Goal: Task Accomplishment & Management: Use online tool/utility

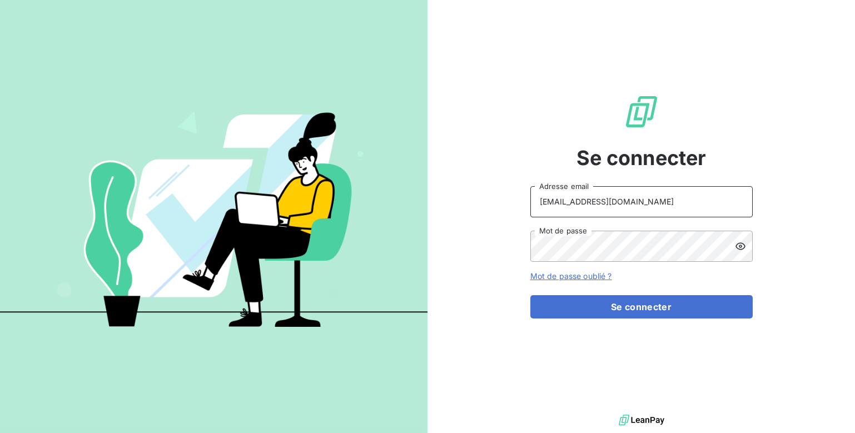
click at [567, 205] on input "gmerlatti@givvol.fr" at bounding box center [641, 201] width 222 height 31
drag, startPoint x: 573, startPoint y: 202, endPoint x: 519, endPoint y: 205, distance: 54.0
click at [519, 204] on div "Se connecter gmerlatti@givvol.fr Adresse email Mot de passe Mot de passe oublié…" at bounding box center [642, 206] width 428 height 412
type input "[EMAIL_ADDRESS][DOMAIN_NAME]"
click at [530, 295] on button "Se connecter" at bounding box center [641, 306] width 222 height 23
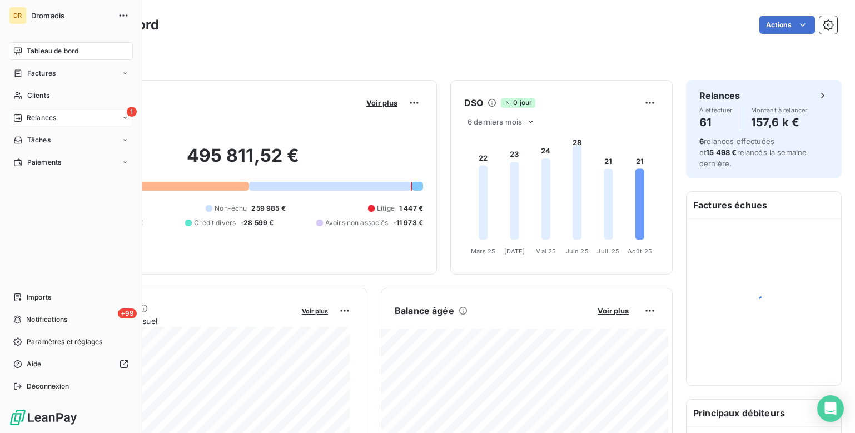
click at [47, 117] on span "Relances" at bounding box center [41, 118] width 29 height 10
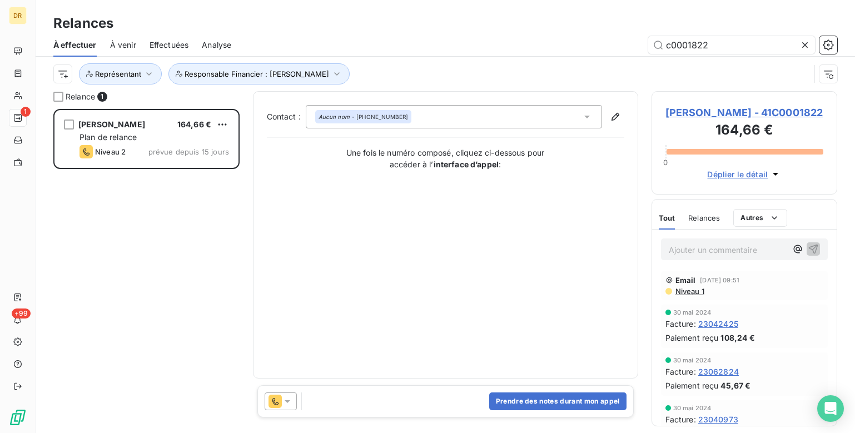
click at [286, 404] on icon at bounding box center [287, 401] width 11 height 11
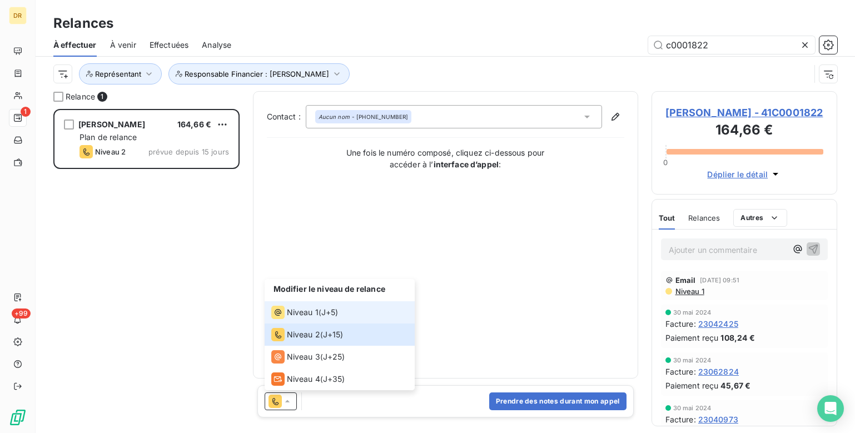
click at [288, 318] on span "Niveau 1" at bounding box center [303, 312] width 32 height 11
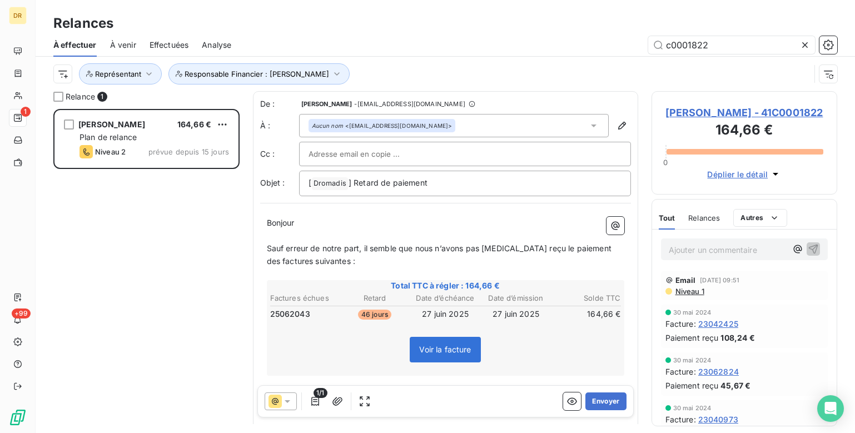
click at [288, 400] on icon at bounding box center [288, 401] width 6 height 3
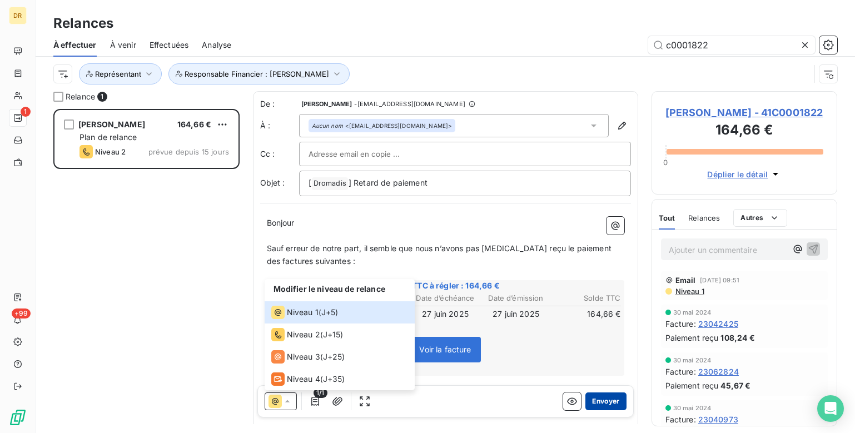
click at [597, 401] on button "Envoyer" at bounding box center [606, 402] width 41 height 18
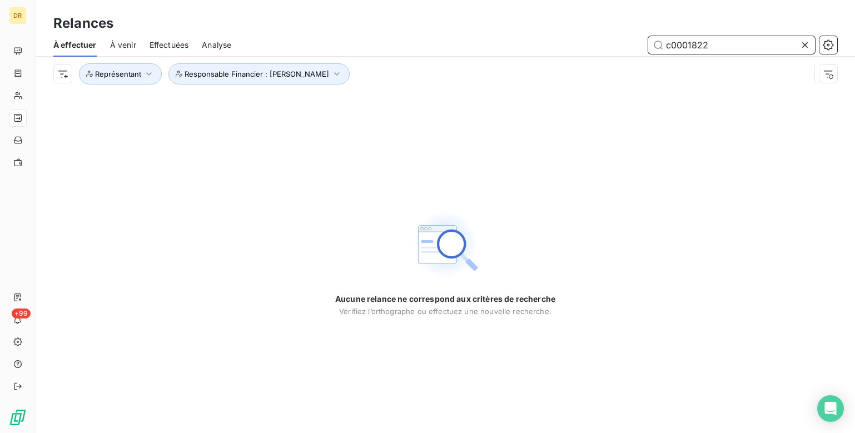
drag, startPoint x: 723, startPoint y: 43, endPoint x: 621, endPoint y: 46, distance: 102.3
click at [621, 46] on div "c0001822" at bounding box center [541, 45] width 593 height 18
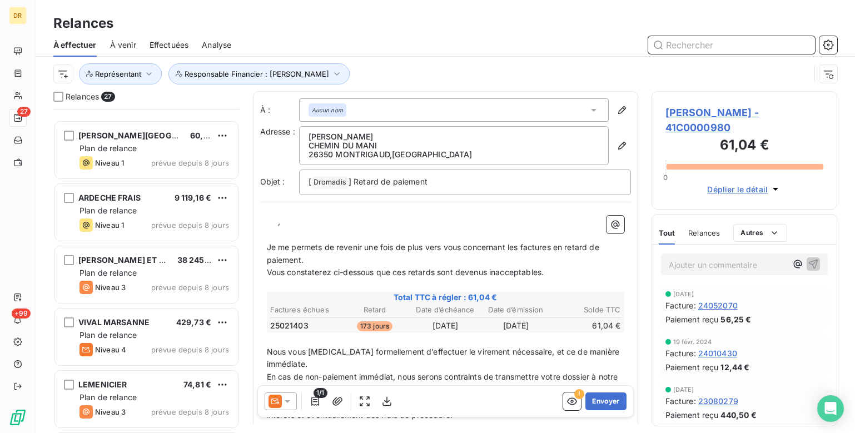
scroll to position [723, 0]
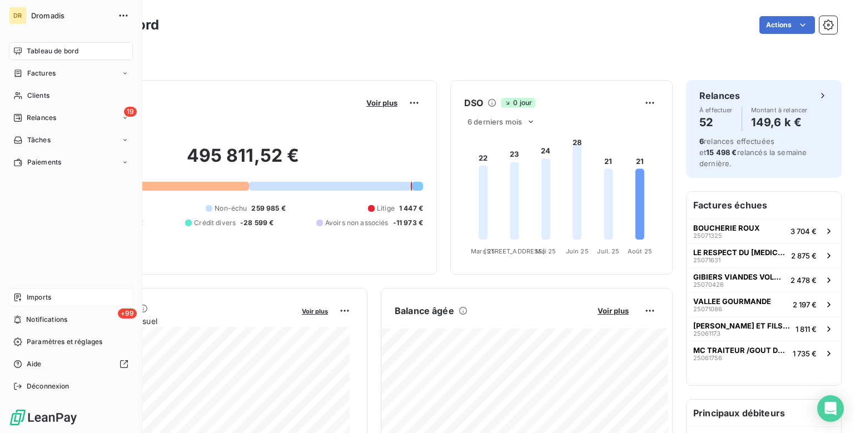
click at [43, 297] on span "Imports" at bounding box center [39, 297] width 24 height 10
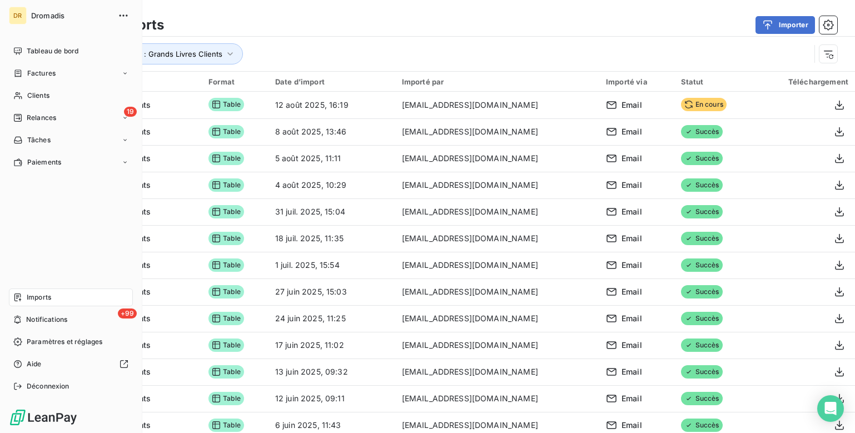
click at [54, 296] on div "Imports" at bounding box center [71, 298] width 124 height 18
click at [31, 294] on span "Imports" at bounding box center [39, 297] width 24 height 10
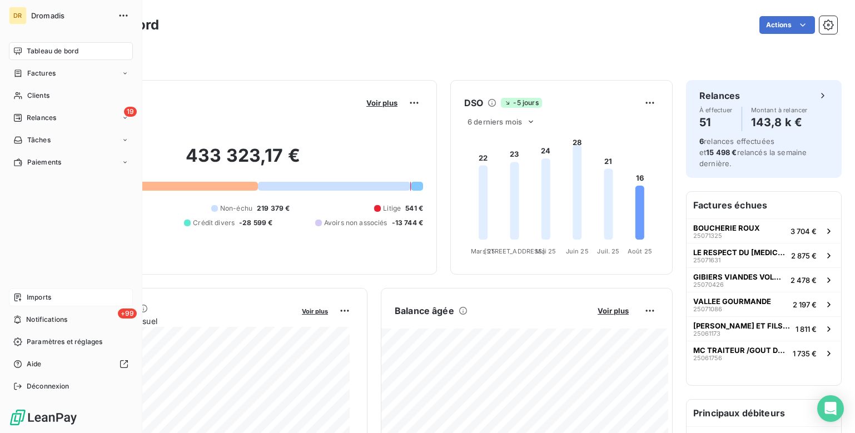
click at [39, 292] on div "Imports" at bounding box center [71, 298] width 124 height 18
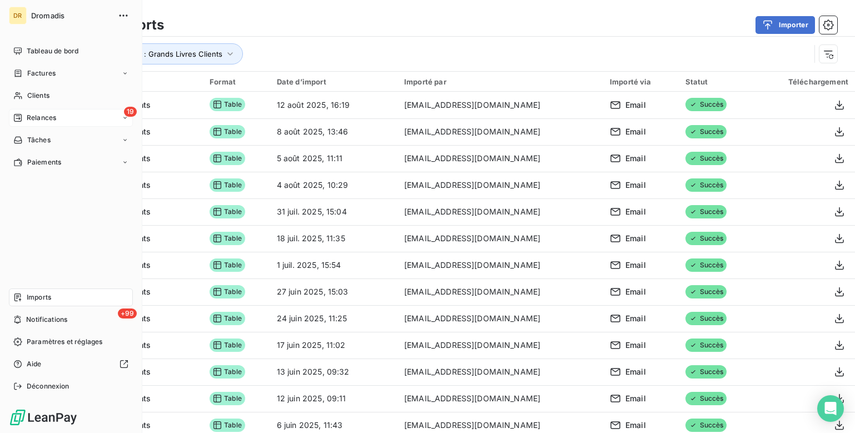
click at [37, 116] on span "Relances" at bounding box center [41, 118] width 29 height 10
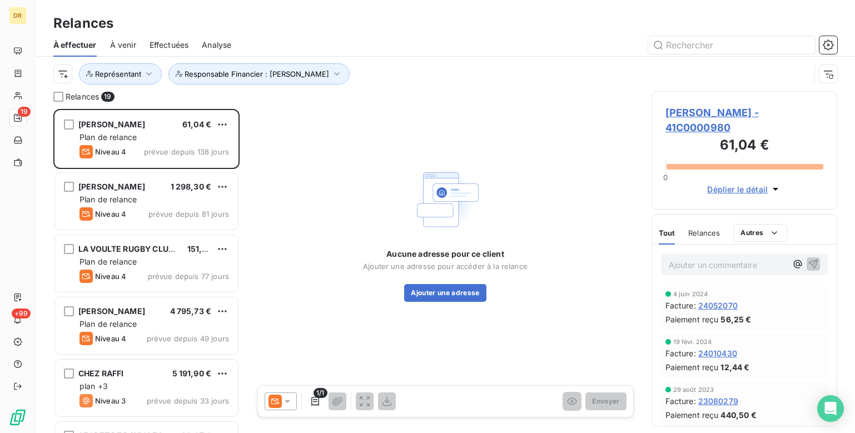
scroll to position [316, 177]
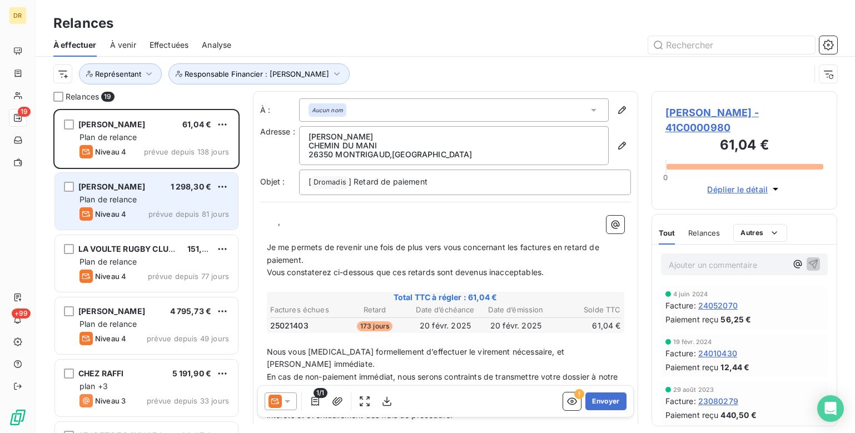
click at [171, 190] on div "[PERSON_NAME] 1 298,30 €" at bounding box center [155, 187] width 150 height 10
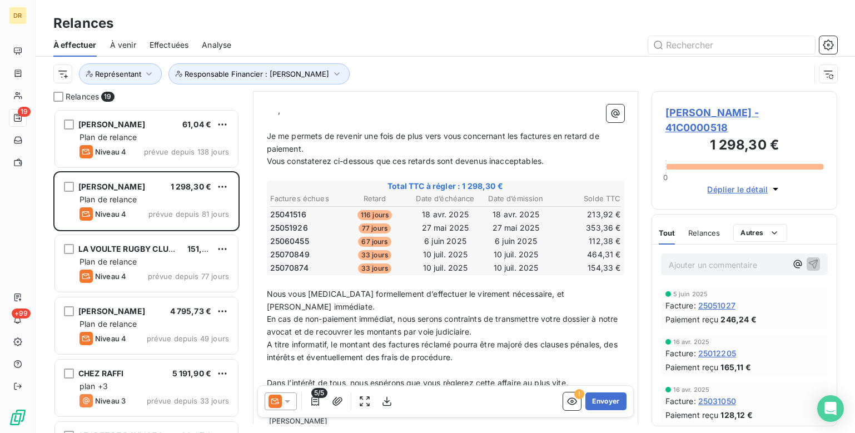
scroll to position [167, 0]
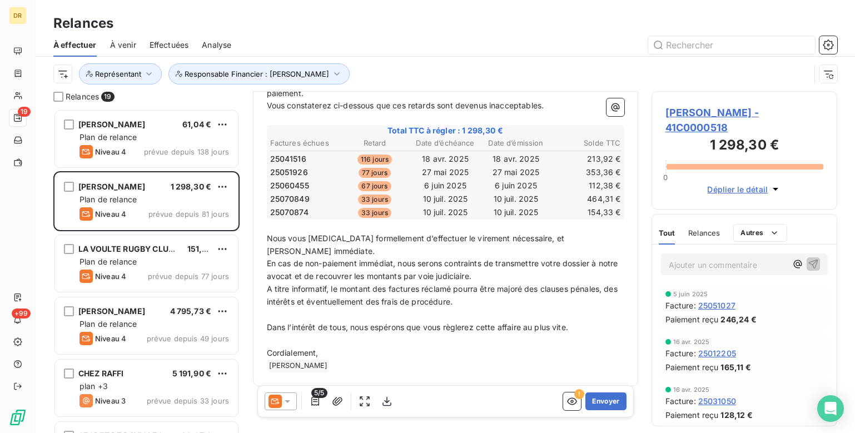
click at [285, 402] on icon at bounding box center [287, 401] width 11 height 11
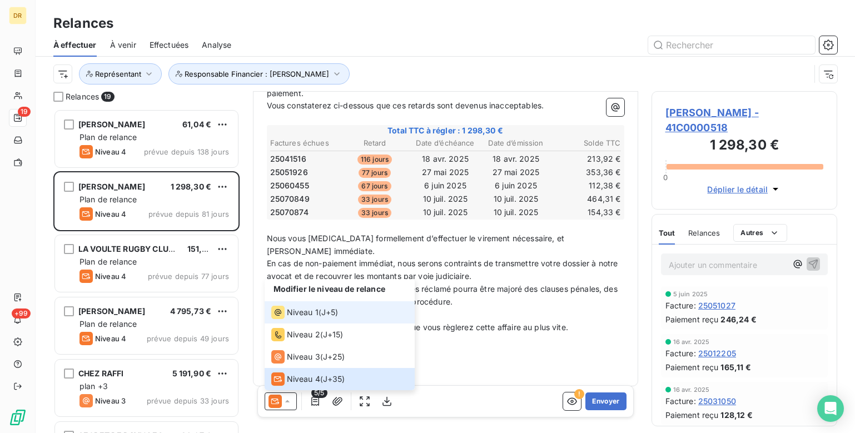
click at [297, 315] on span "Niveau 1" at bounding box center [303, 312] width 32 height 11
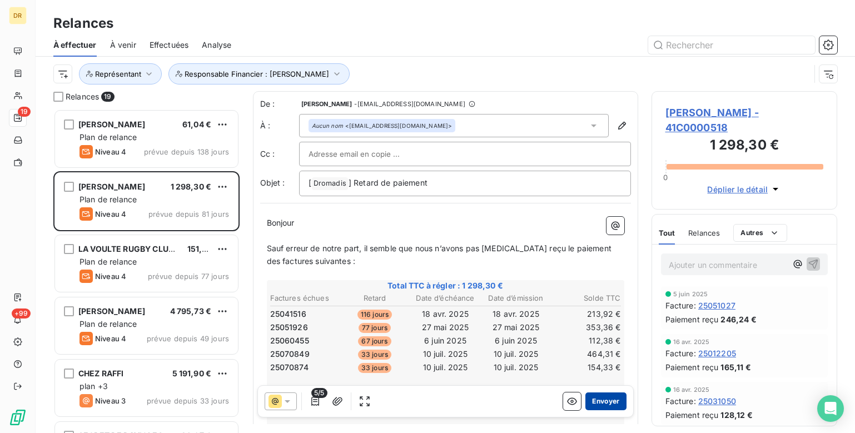
click at [599, 399] on button "Envoyer" at bounding box center [606, 402] width 41 height 18
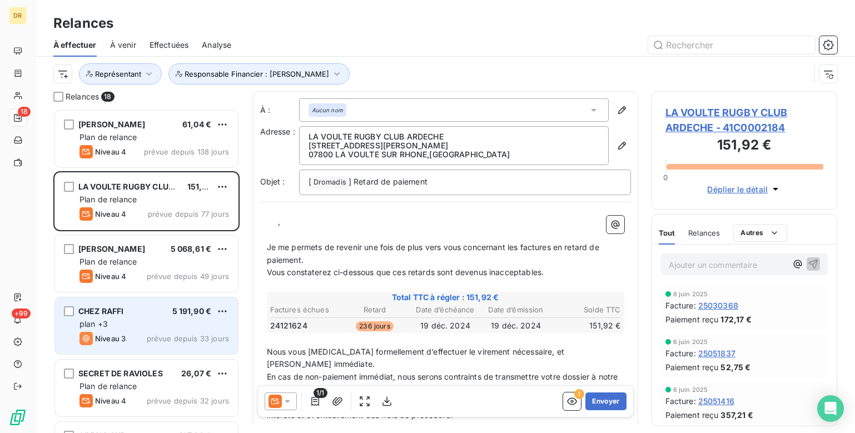
click at [121, 305] on div "CHEZ RAFFI 5 191,90 € plan +3 Niveau 3 prévue depuis 33 jours" at bounding box center [146, 325] width 183 height 57
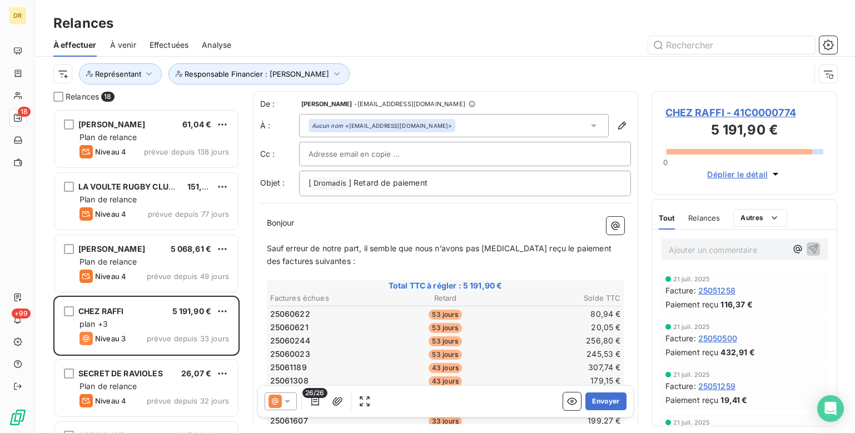
click at [292, 400] on icon at bounding box center [287, 401] width 11 height 11
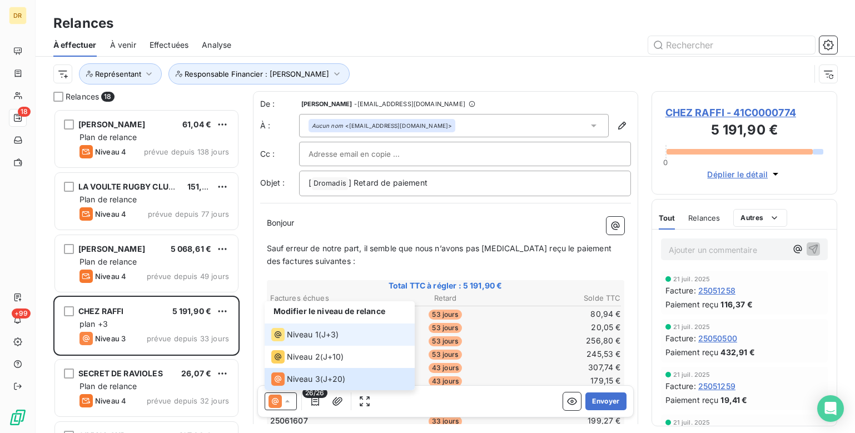
click at [295, 335] on span "Niveau 1" at bounding box center [303, 334] width 32 height 11
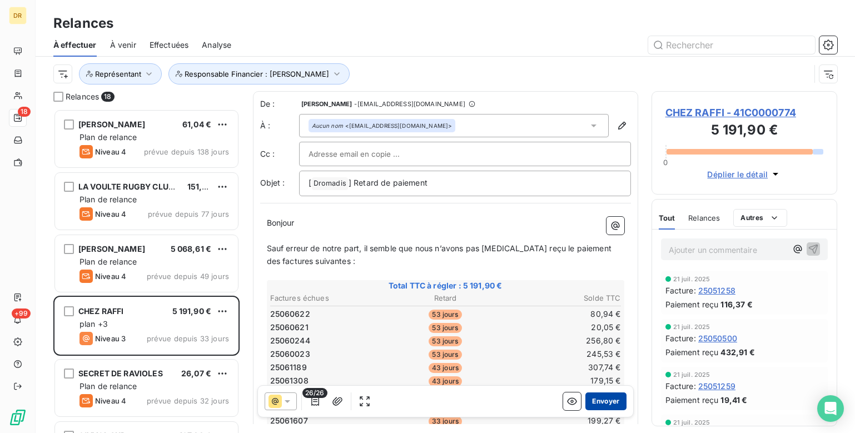
click at [599, 402] on button "Envoyer" at bounding box center [606, 402] width 41 height 18
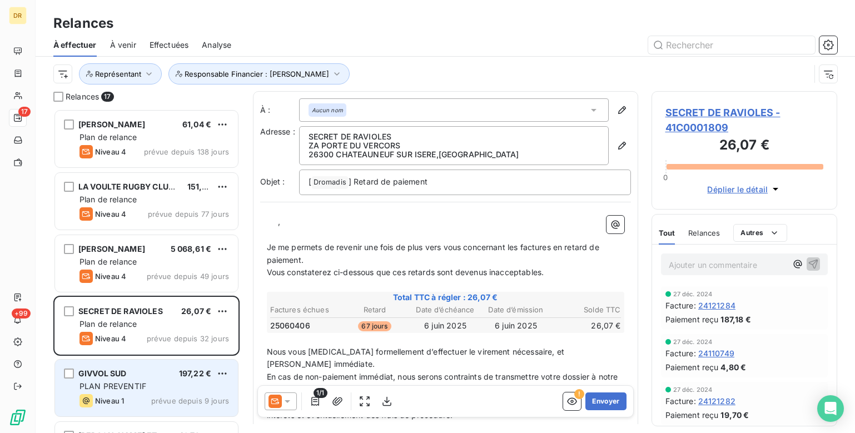
click at [143, 381] on div "PLAN PREVENTIF" at bounding box center [155, 386] width 150 height 11
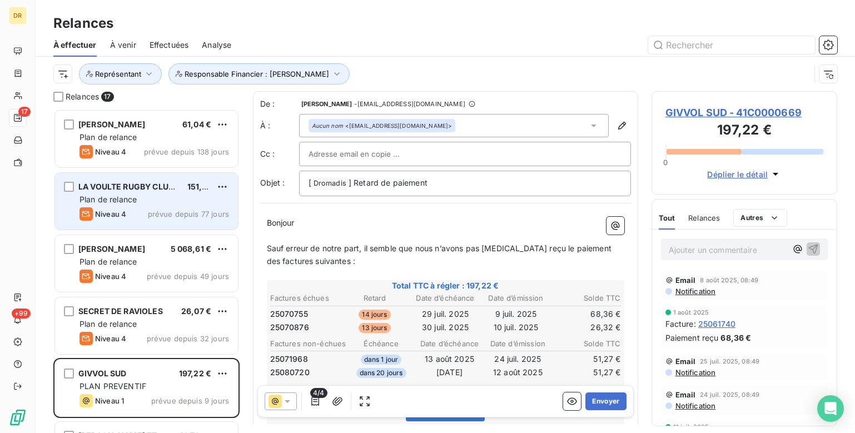
click at [180, 204] on div "Plan de relance" at bounding box center [155, 199] width 150 height 11
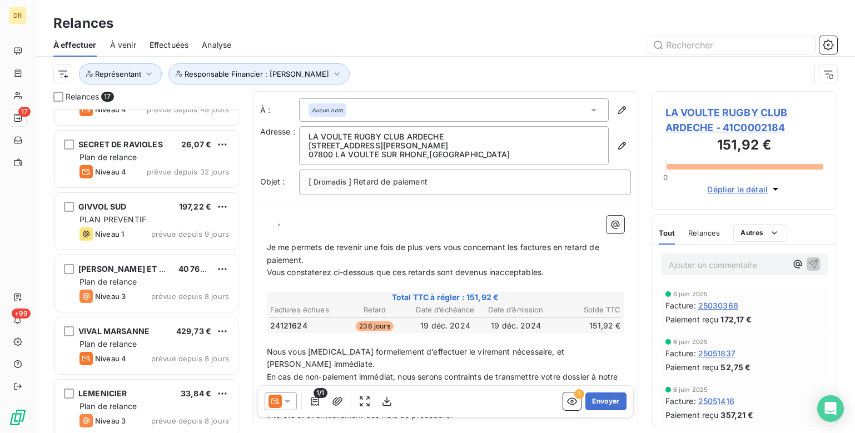
scroll to position [223, 0]
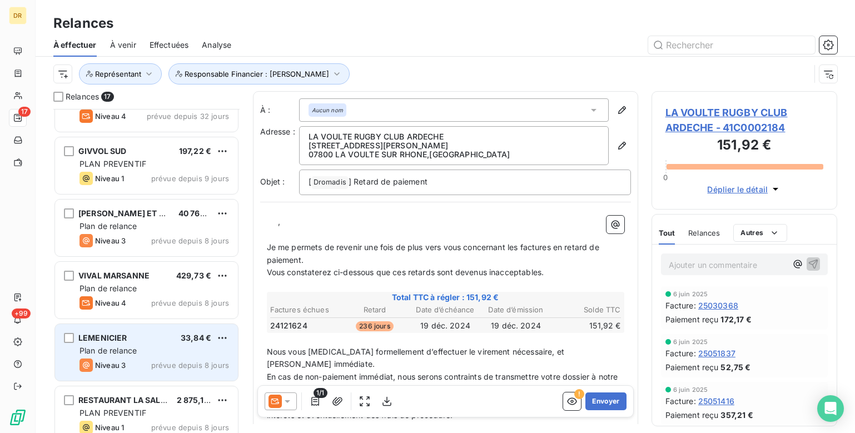
click at [107, 344] on div "LEMENICIER" at bounding box center [102, 338] width 49 height 11
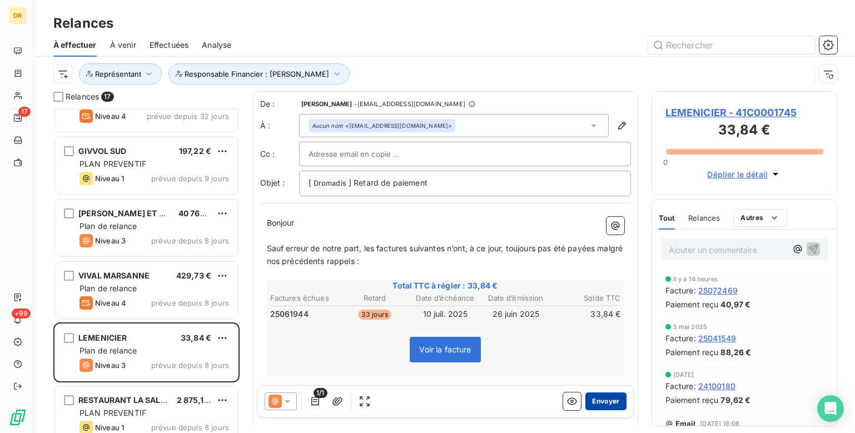
click at [601, 400] on button "Envoyer" at bounding box center [606, 402] width 41 height 18
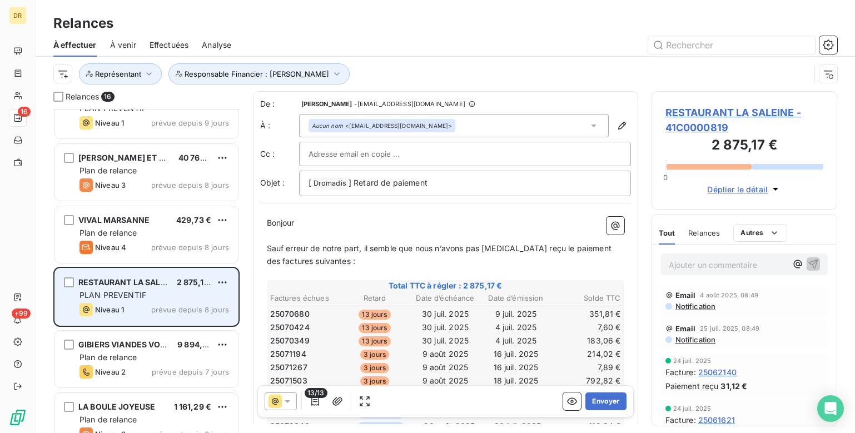
scroll to position [334, 0]
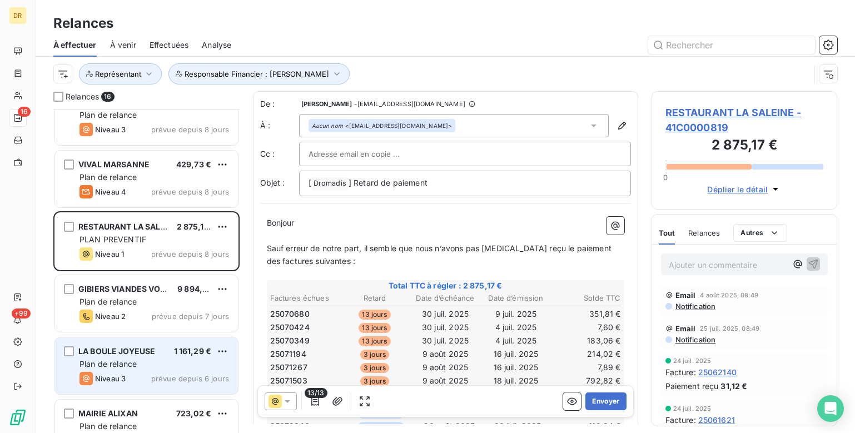
click at [168, 351] on div "LA BOULE JOYEUSE 1 161,29 €" at bounding box center [155, 351] width 150 height 10
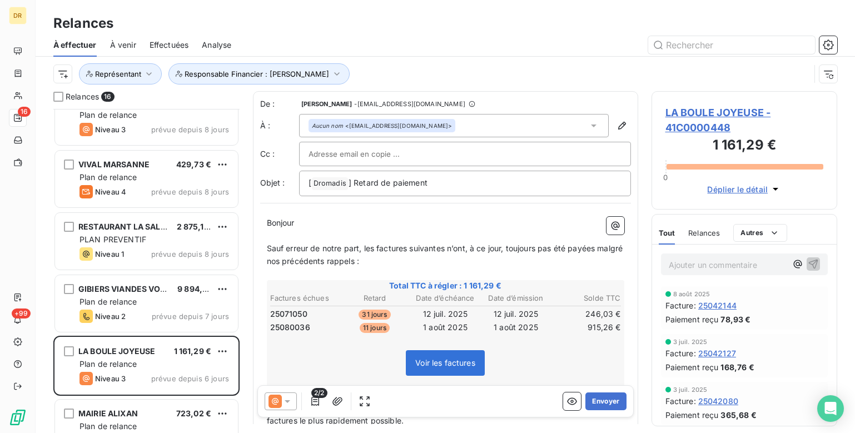
click at [286, 397] on icon at bounding box center [287, 401] width 11 height 11
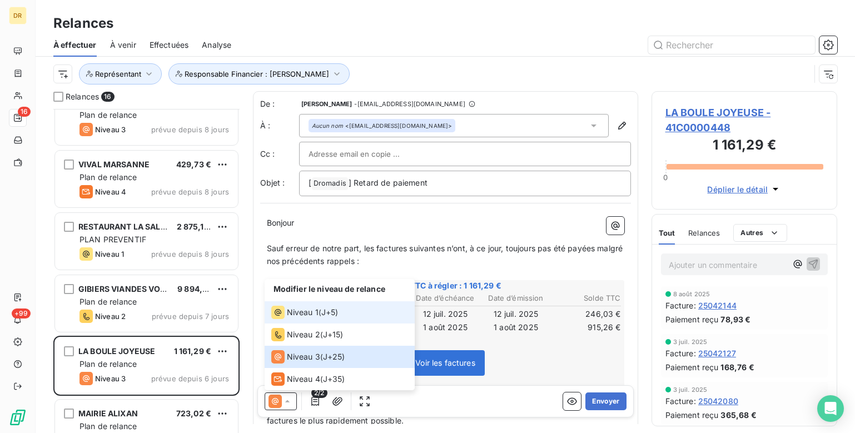
click at [276, 315] on icon at bounding box center [277, 312] width 13 height 13
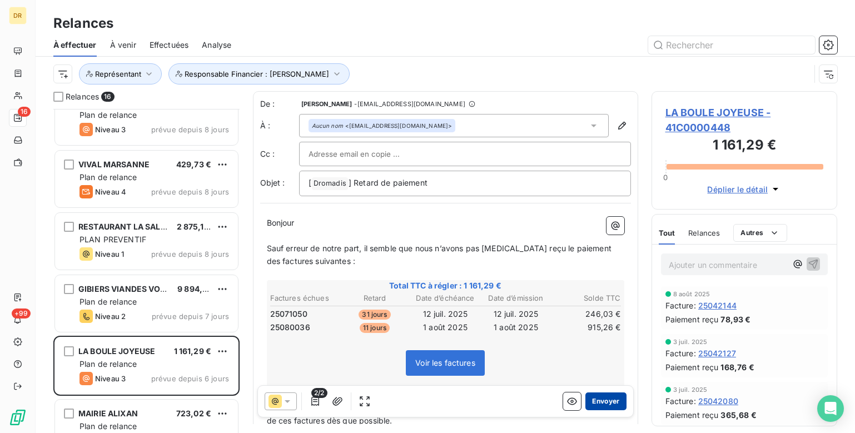
click at [602, 399] on button "Envoyer" at bounding box center [606, 402] width 41 height 18
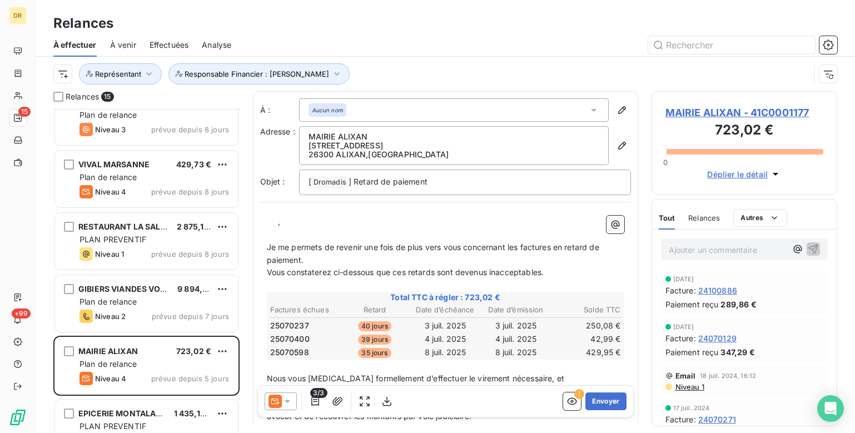
click at [290, 404] on icon at bounding box center [287, 401] width 11 height 11
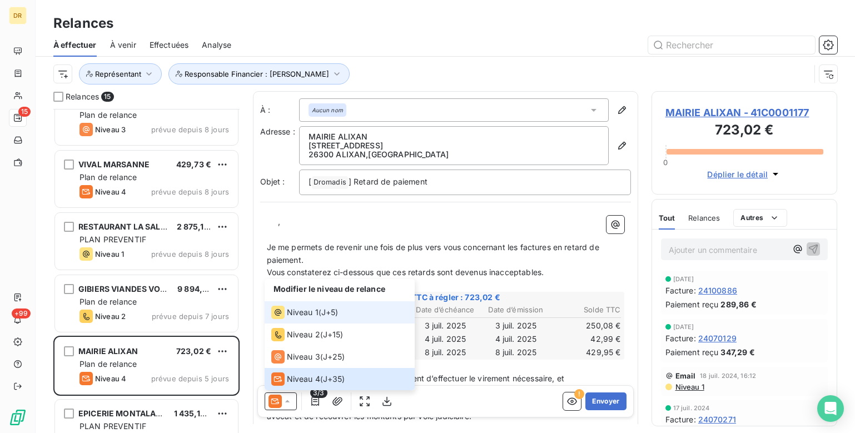
click at [272, 309] on icon at bounding box center [277, 312] width 13 height 13
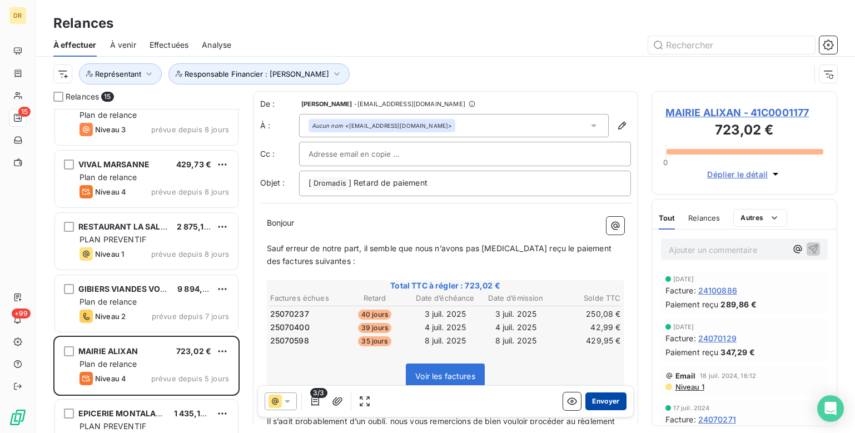
click at [604, 403] on button "Envoyer" at bounding box center [606, 402] width 41 height 18
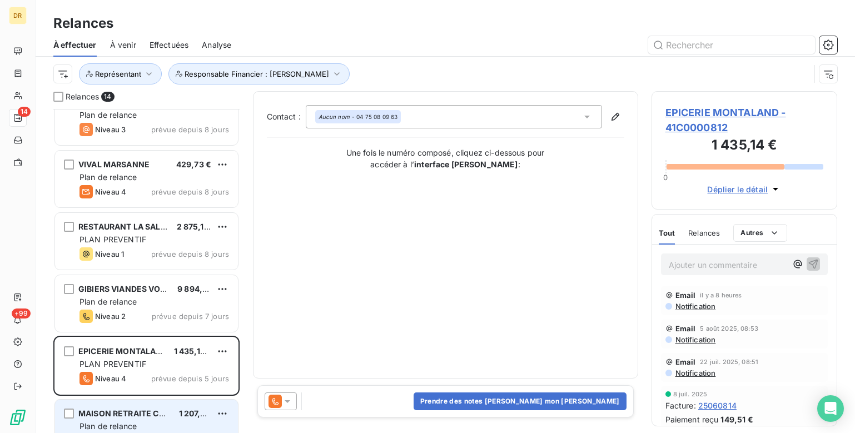
click at [171, 413] on div "MAISON RETRAITE CAMOUS 1 207,56 €" at bounding box center [155, 414] width 150 height 10
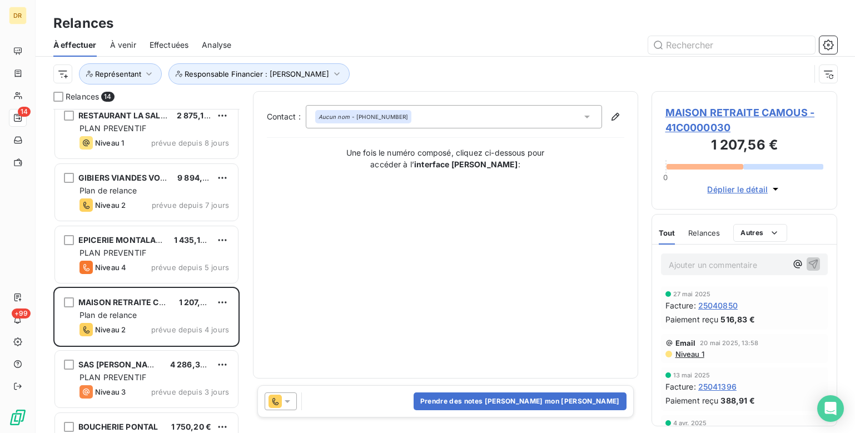
scroll to position [501, 0]
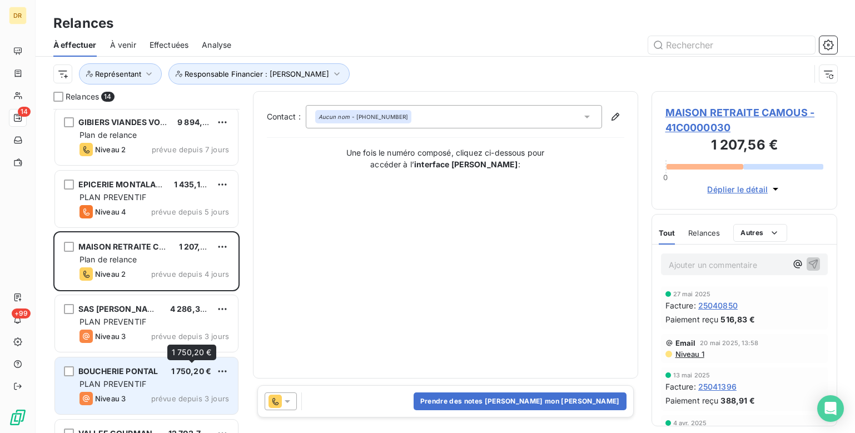
click at [172, 377] on div "1 750,20 €" at bounding box center [191, 371] width 41 height 11
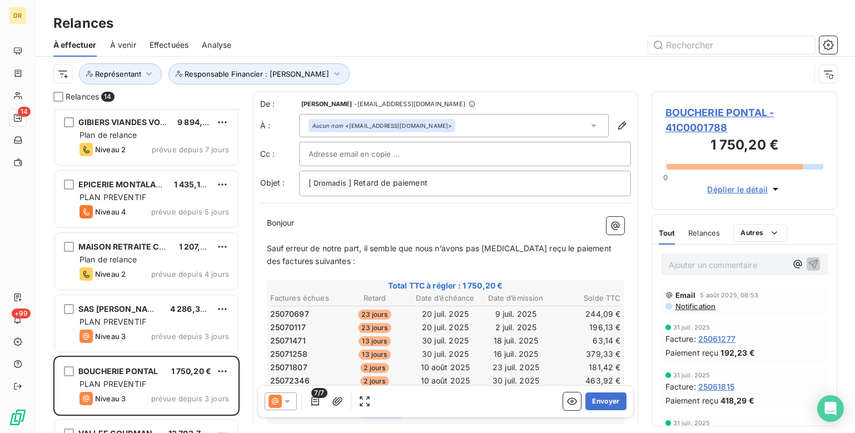
click at [289, 393] on div at bounding box center [281, 402] width 32 height 18
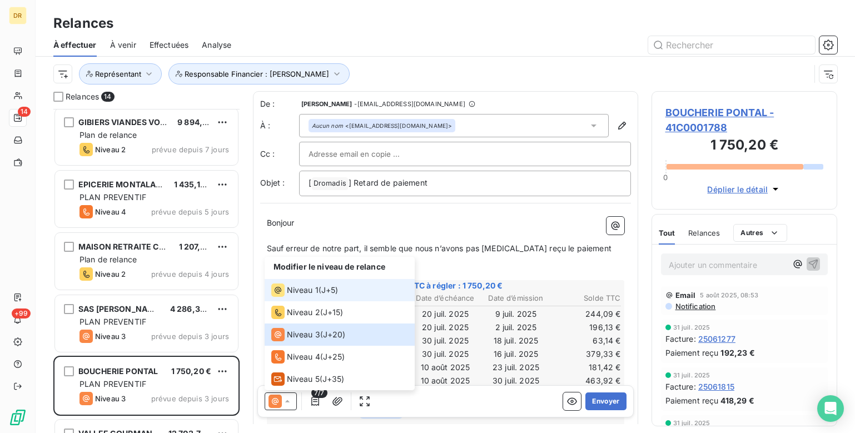
click at [313, 294] on span "Niveau 1" at bounding box center [303, 290] width 32 height 11
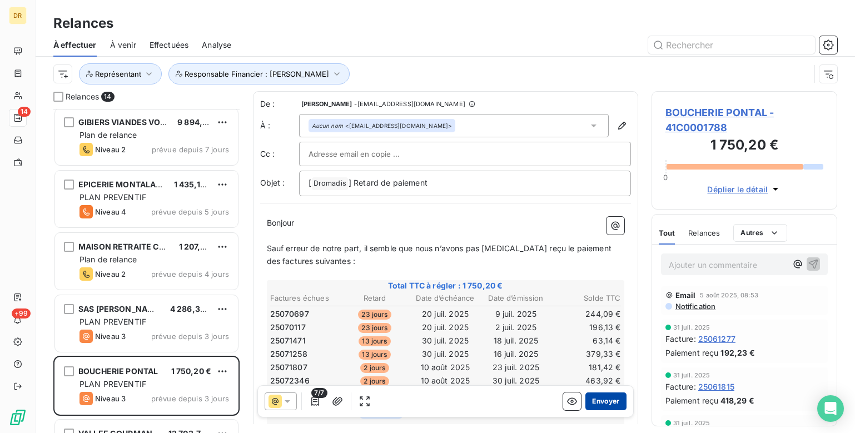
click at [599, 401] on button "Envoyer" at bounding box center [606, 402] width 41 height 18
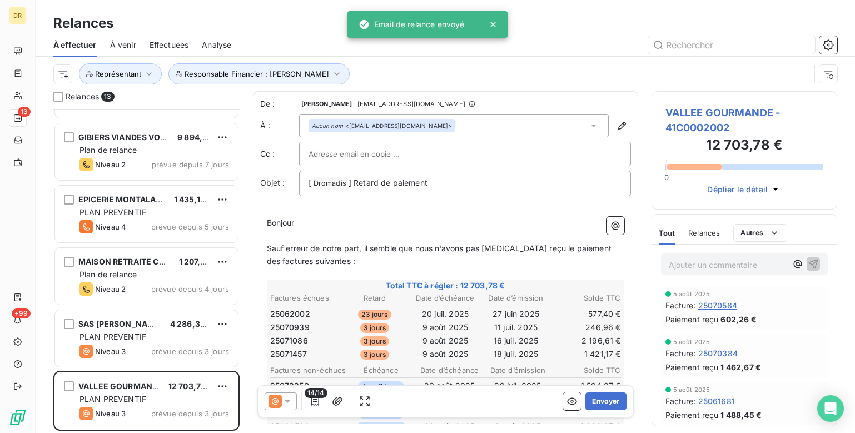
scroll to position [485, 0]
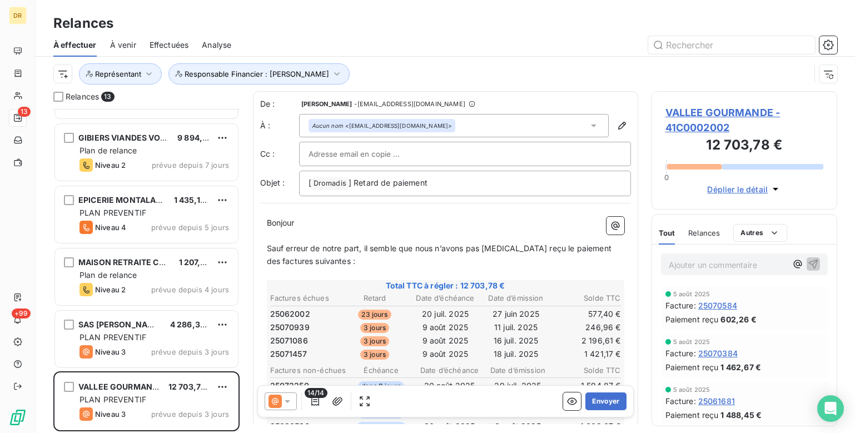
click at [290, 395] on div at bounding box center [281, 402] width 32 height 18
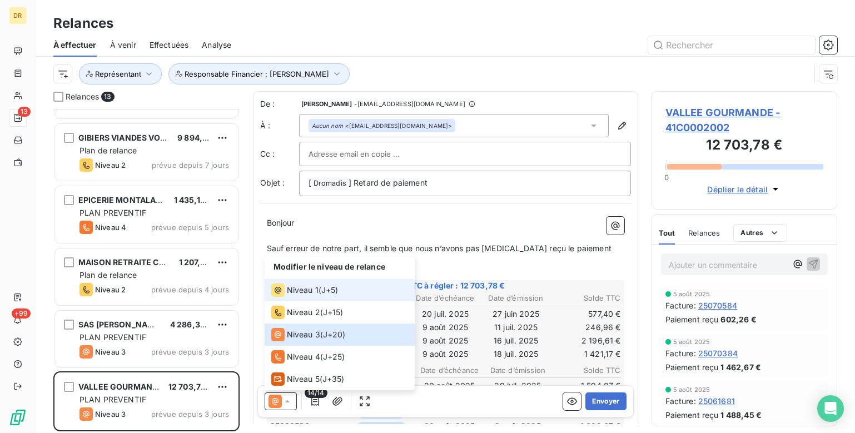
click at [291, 297] on li "Niveau 1 ( J+5 )" at bounding box center [340, 290] width 150 height 22
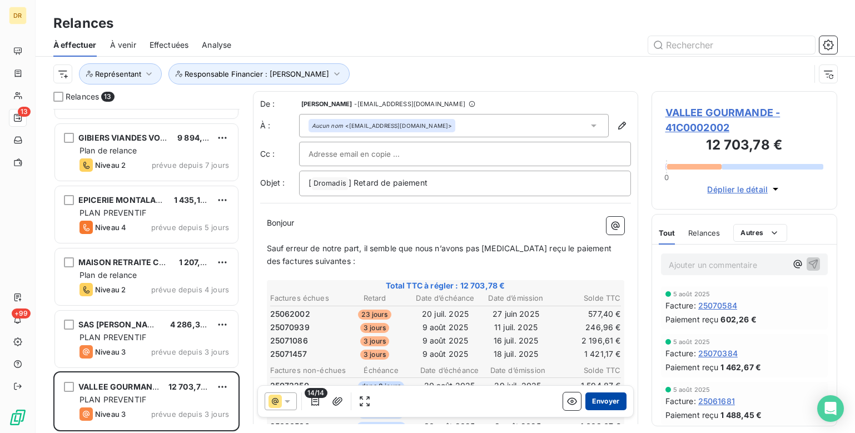
click at [593, 397] on button "Envoyer" at bounding box center [606, 402] width 41 height 18
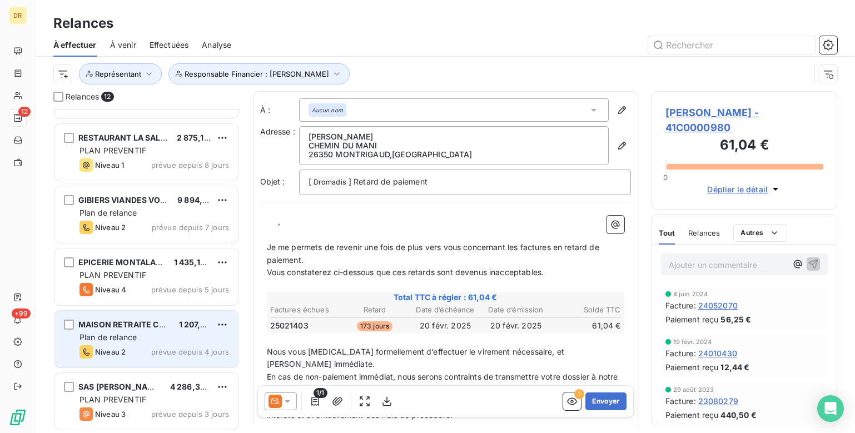
scroll to position [424, 0]
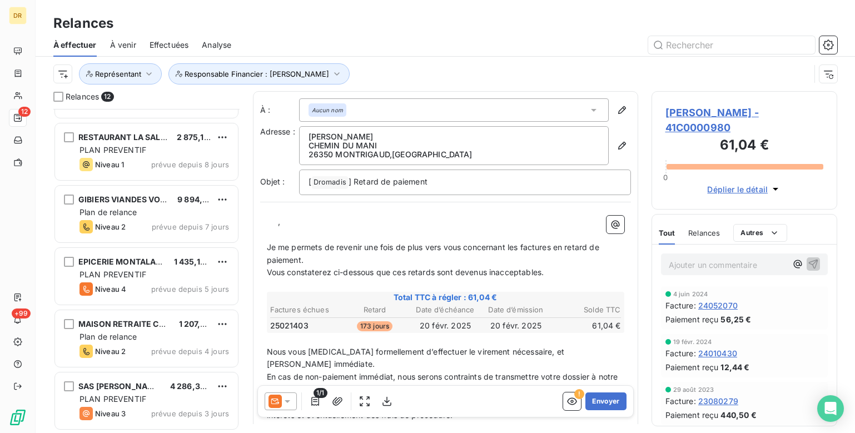
click at [247, 420] on div "Relances 12 BREYTON ET FILS CHATU 40 766,21 € Plan de relance Niveau 3 prévue d…" at bounding box center [446, 262] width 820 height 342
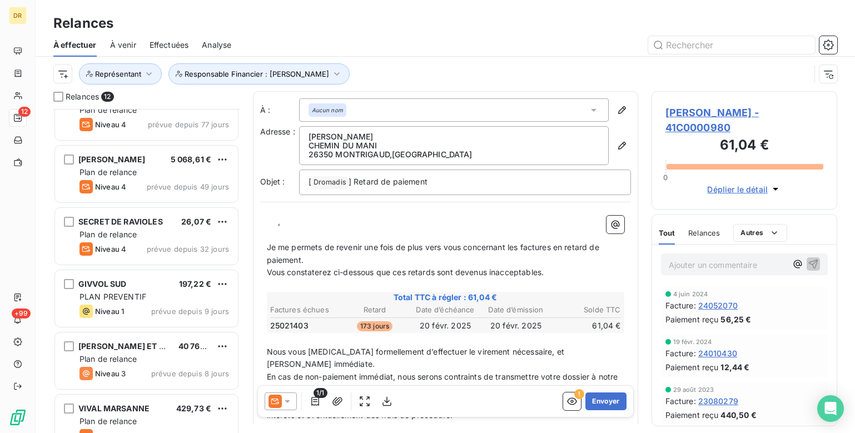
scroll to position [0, 0]
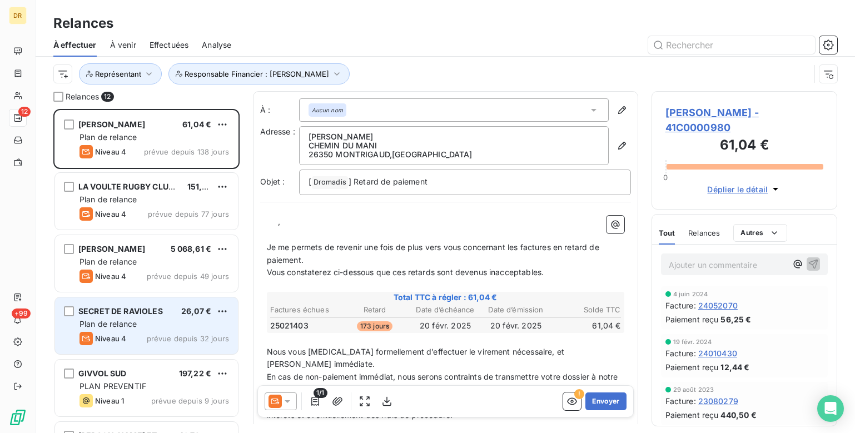
click at [144, 317] on div "SECRET DE RAVIOLES" at bounding box center [120, 311] width 85 height 11
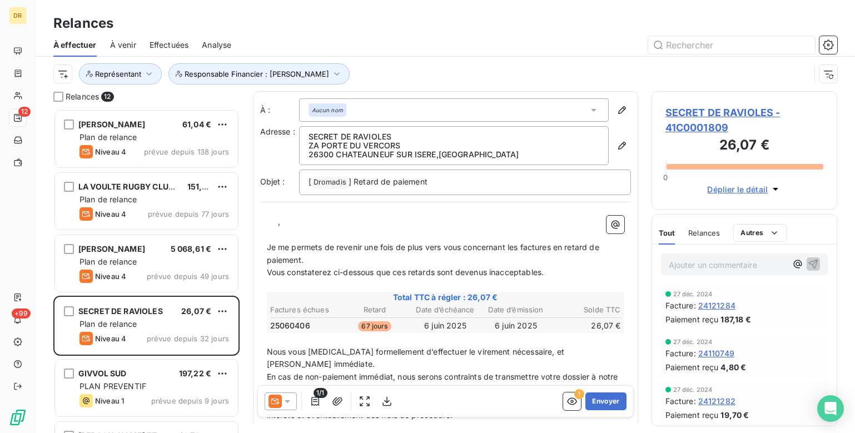
click at [284, 399] on icon at bounding box center [287, 401] width 11 height 11
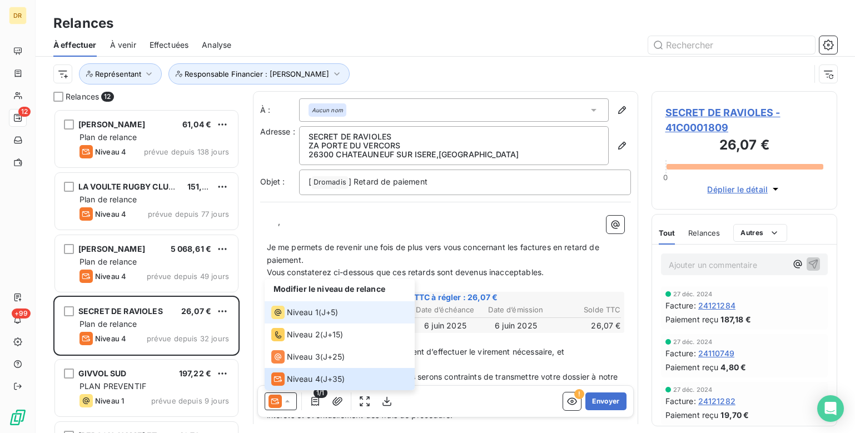
click at [286, 313] on div "Niveau 1" at bounding box center [294, 312] width 47 height 13
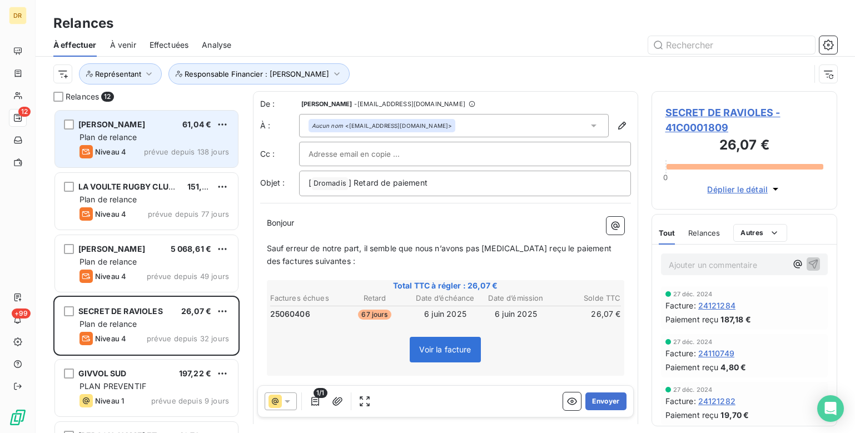
click at [102, 130] on div "[PERSON_NAME]" at bounding box center [111, 124] width 67 height 11
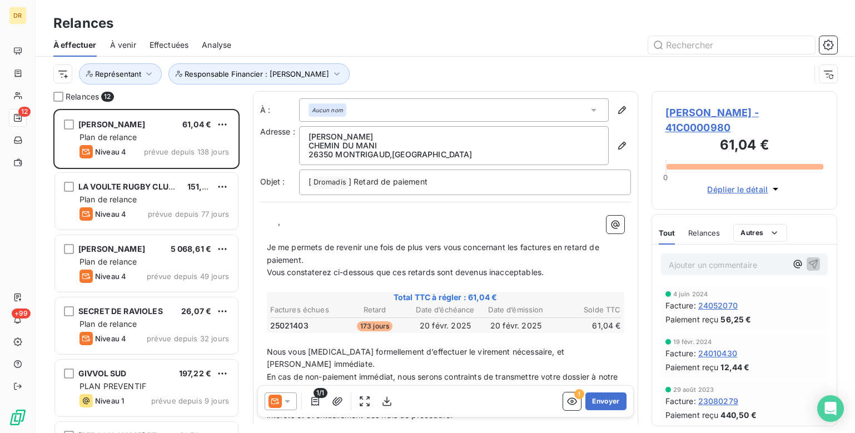
click at [289, 399] on icon at bounding box center [287, 401] width 11 height 11
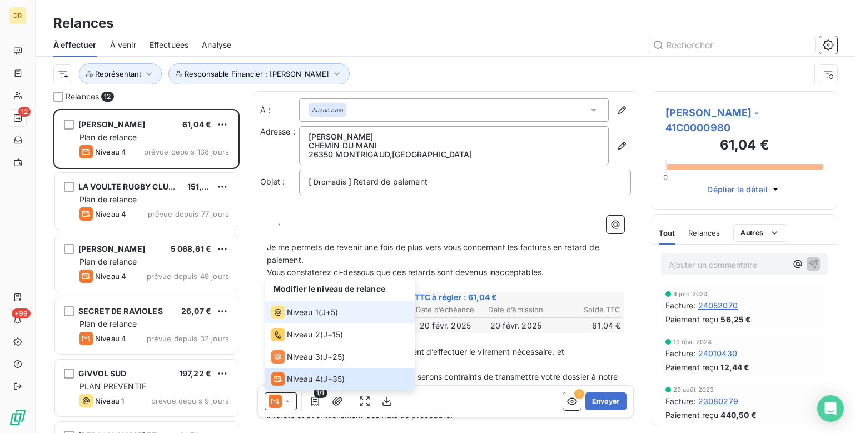
click at [287, 313] on span "Niveau 1" at bounding box center [303, 312] width 32 height 11
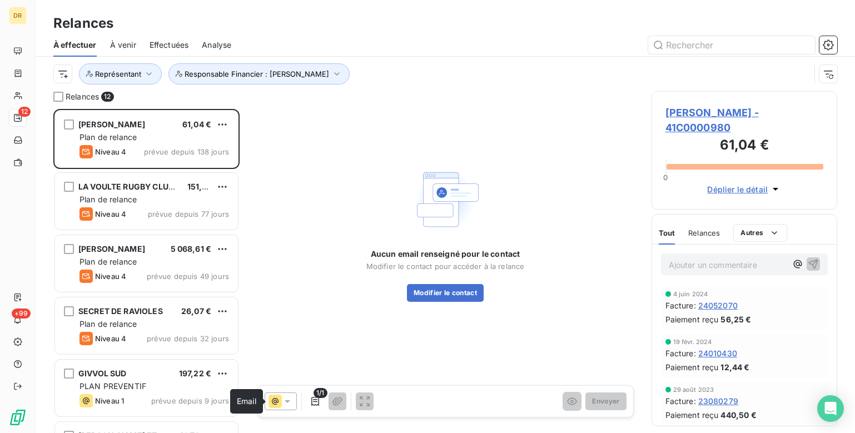
click at [271, 401] on icon at bounding box center [275, 401] width 13 height 13
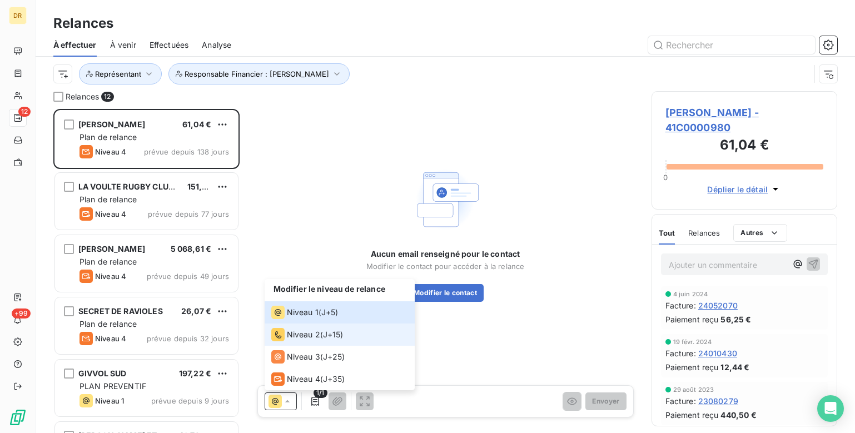
click at [305, 340] on span "Niveau 2" at bounding box center [303, 334] width 33 height 11
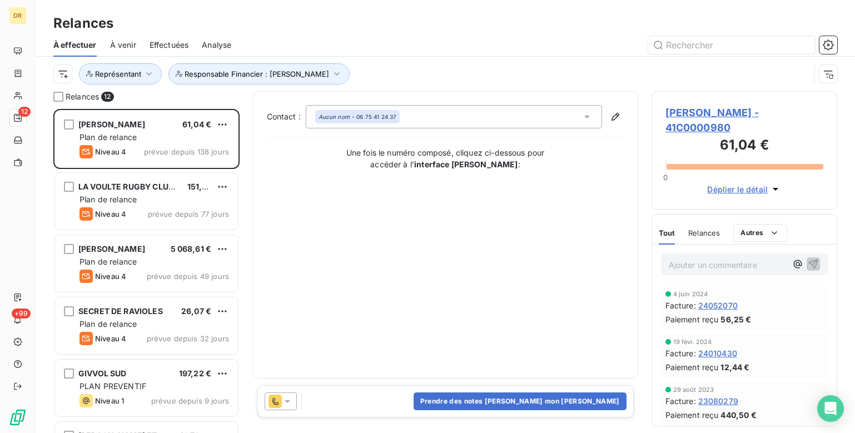
click at [287, 404] on icon at bounding box center [287, 401] width 11 height 11
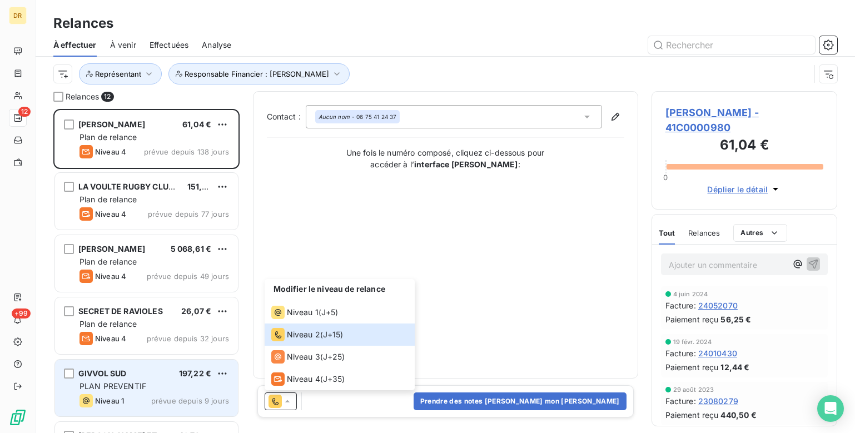
click at [142, 382] on span "PLAN PREVENTIF" at bounding box center [113, 385] width 67 height 9
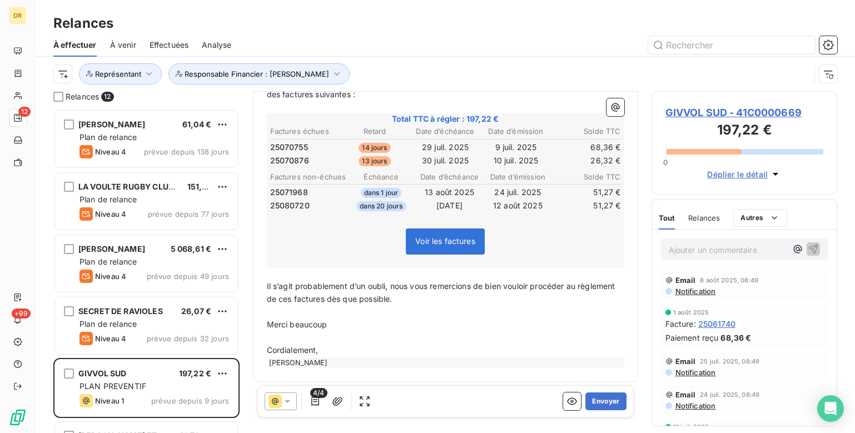
scroll to position [171, 0]
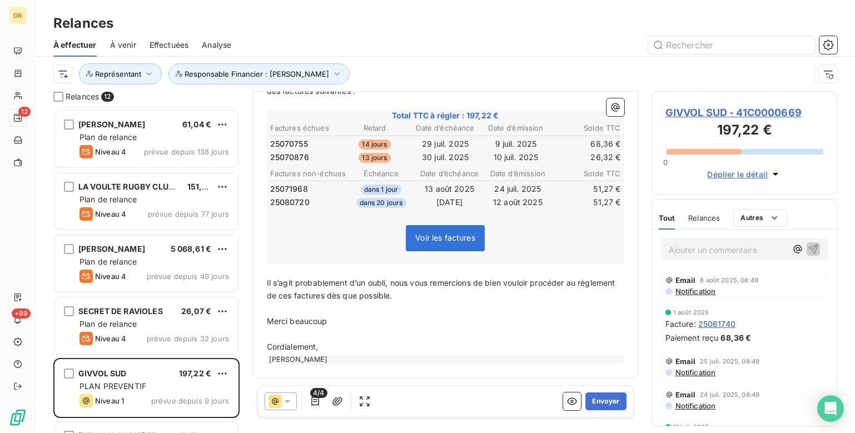
drag, startPoint x: 449, startPoint y: 247, endPoint x: 442, endPoint y: 245, distance: 7.6
click at [446, 246] on span "Voir les factures" at bounding box center [445, 238] width 79 height 26
click at [600, 400] on button "Envoyer" at bounding box center [606, 402] width 41 height 18
